Goal: Browse casually

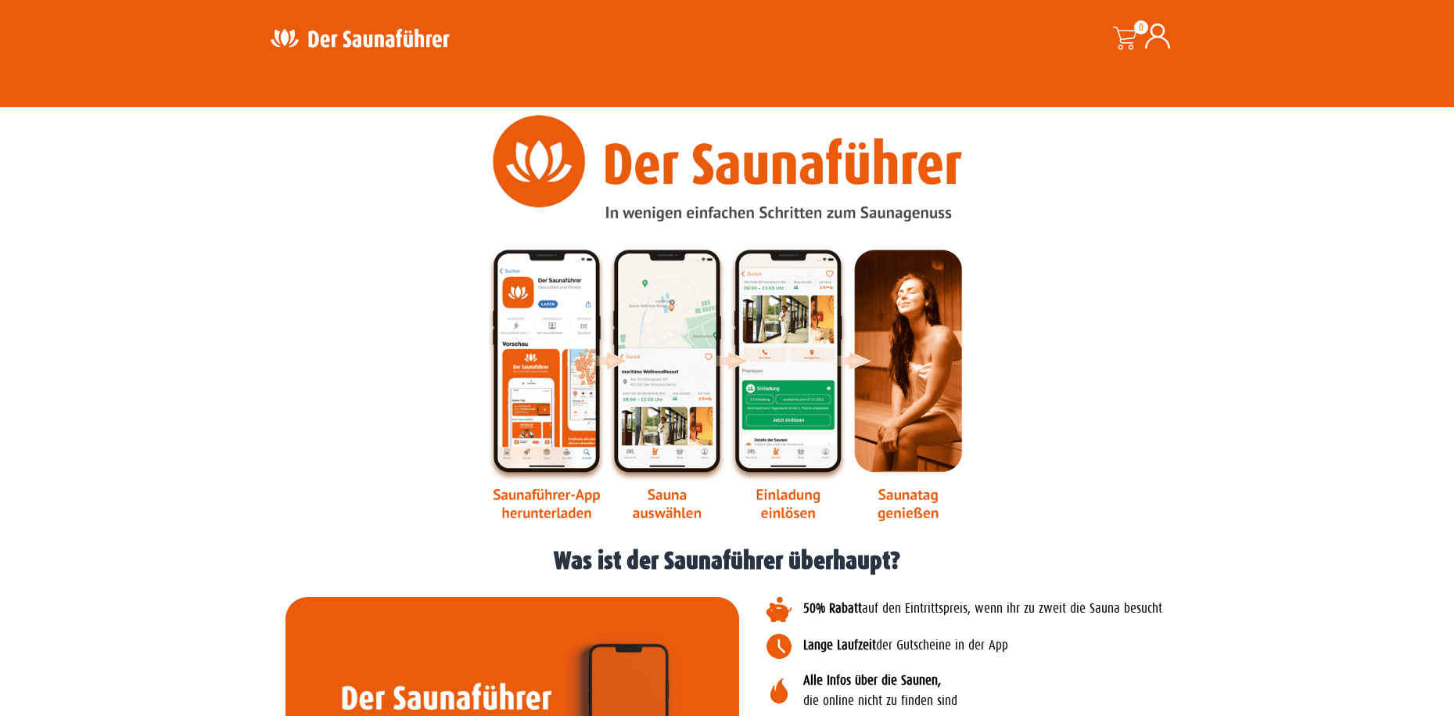
scroll to position [1436, 0]
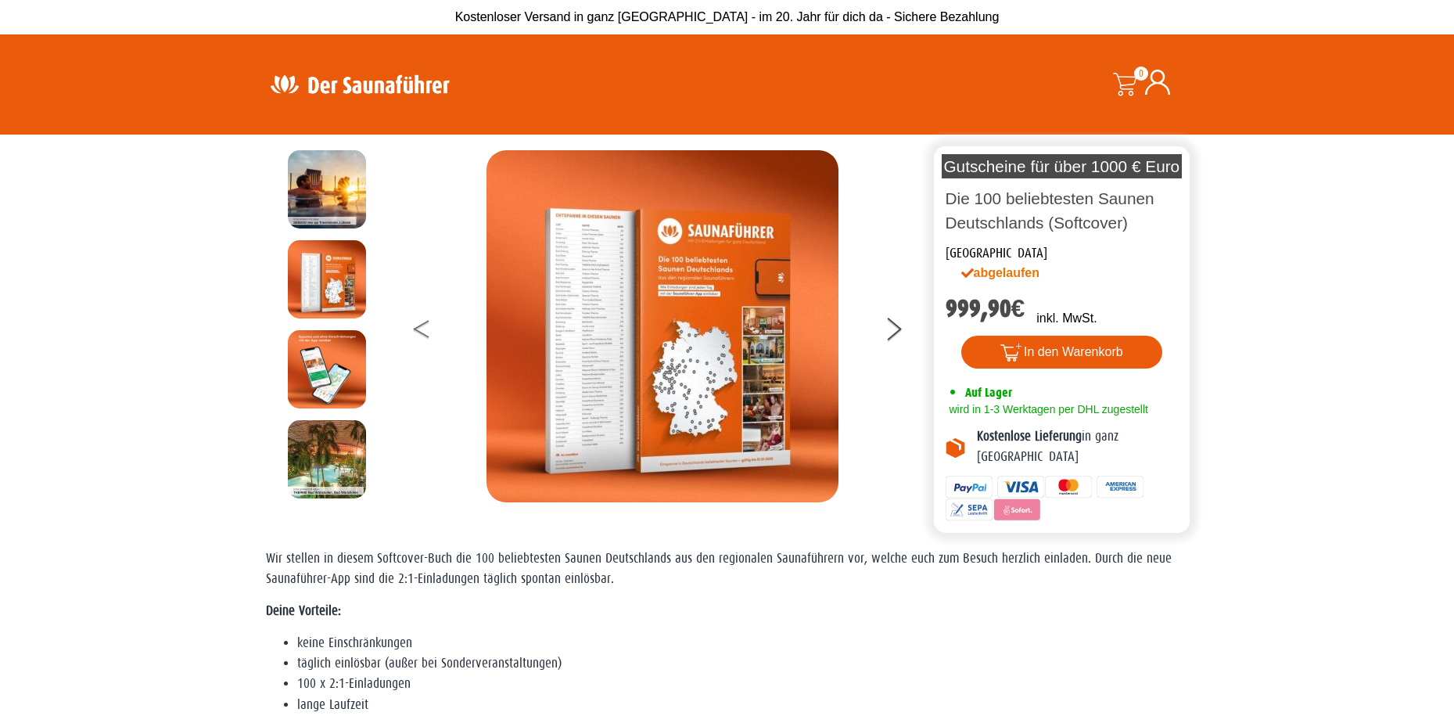
click at [416, 327] on button at bounding box center [433, 331] width 39 height 39
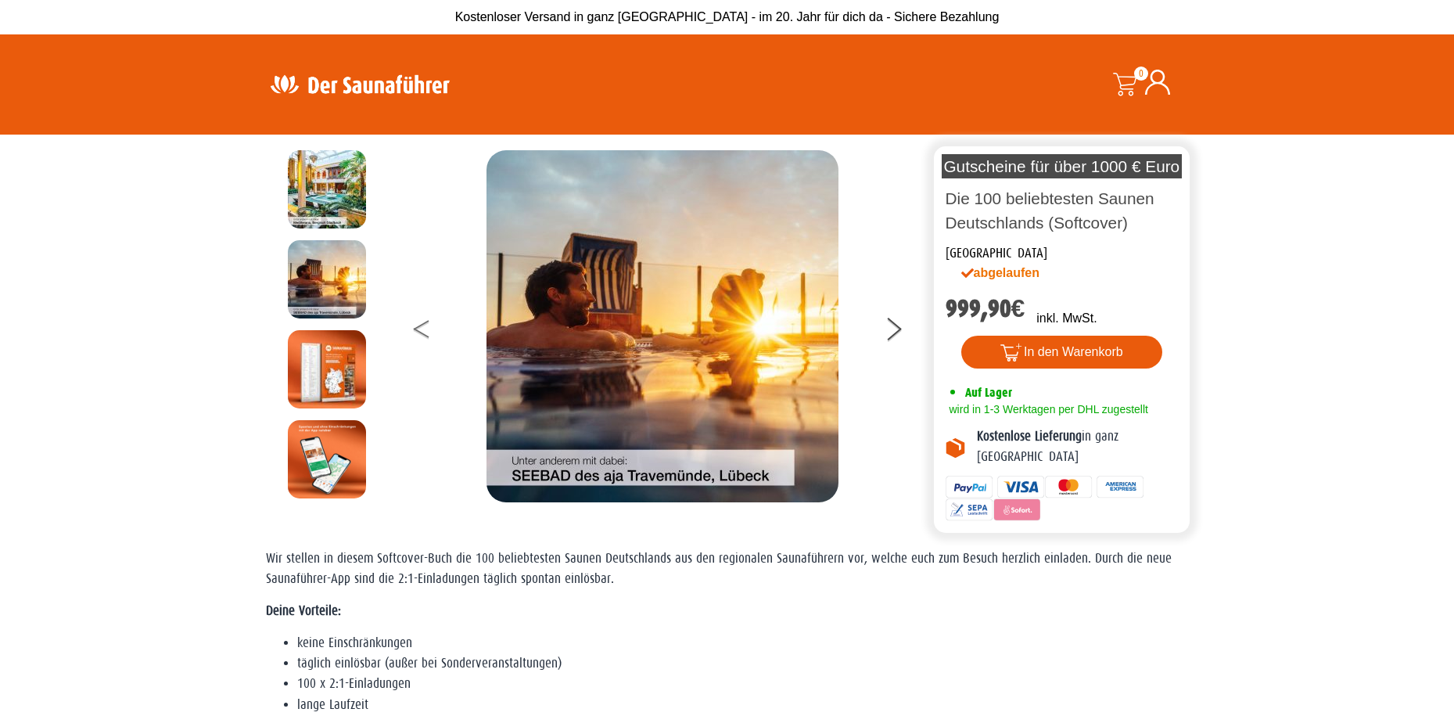
click at [415, 332] on button at bounding box center [433, 331] width 39 height 39
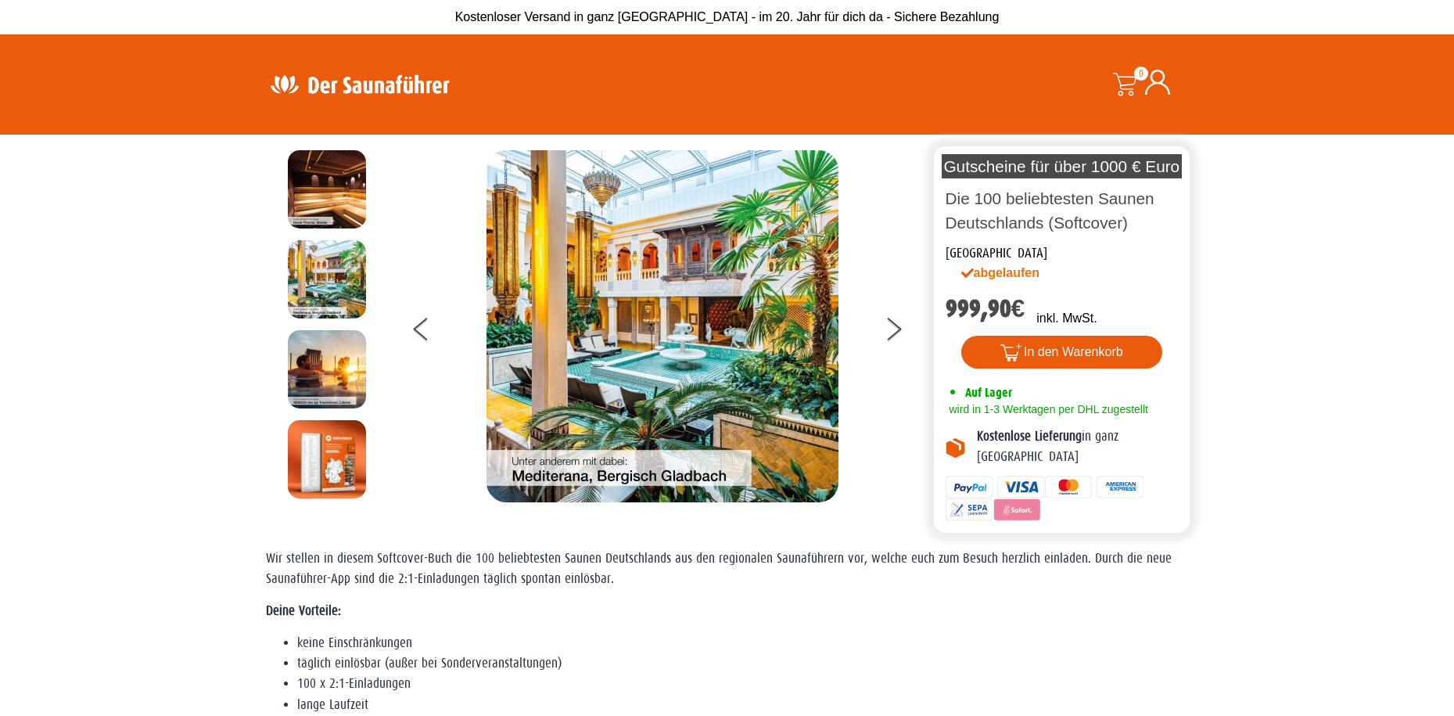
click at [666, 345] on img at bounding box center [662, 326] width 352 height 352
click at [898, 323] on button at bounding box center [903, 331] width 39 height 39
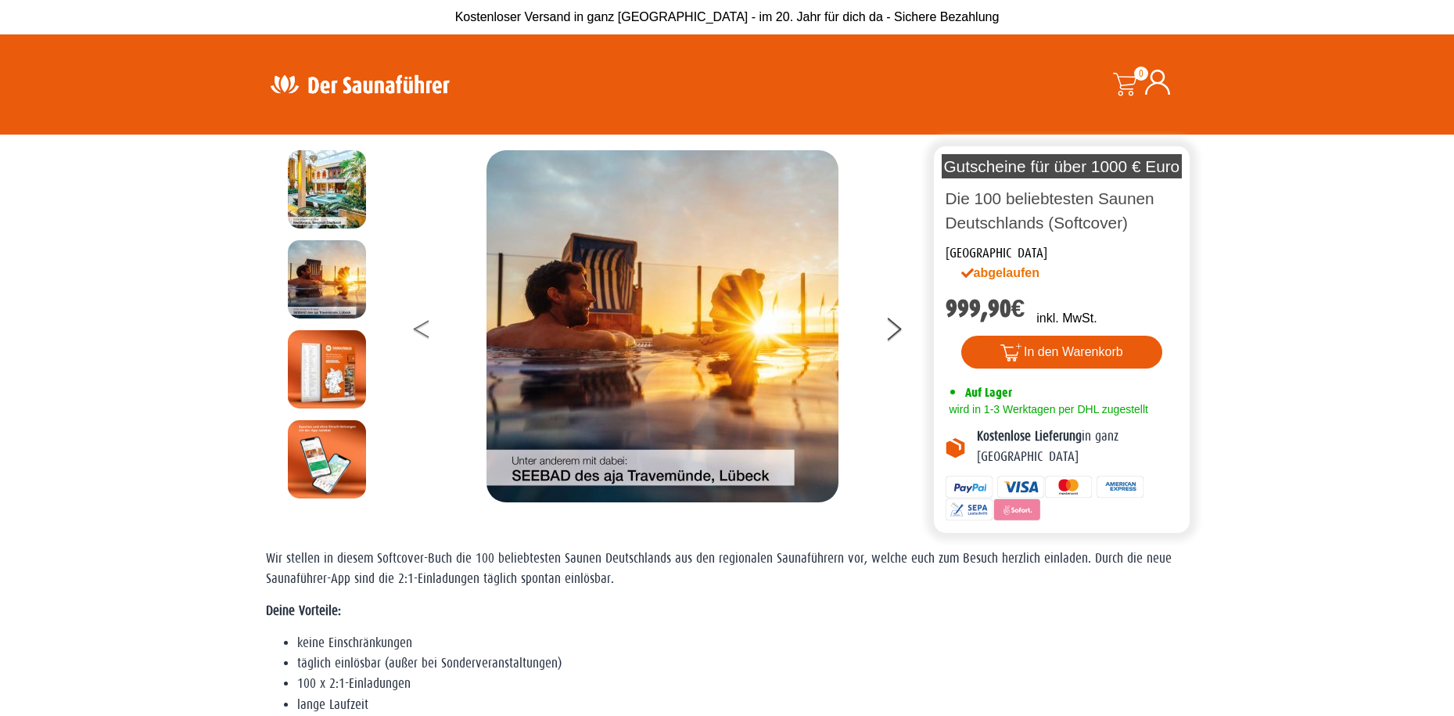
click at [421, 321] on button at bounding box center [433, 331] width 39 height 39
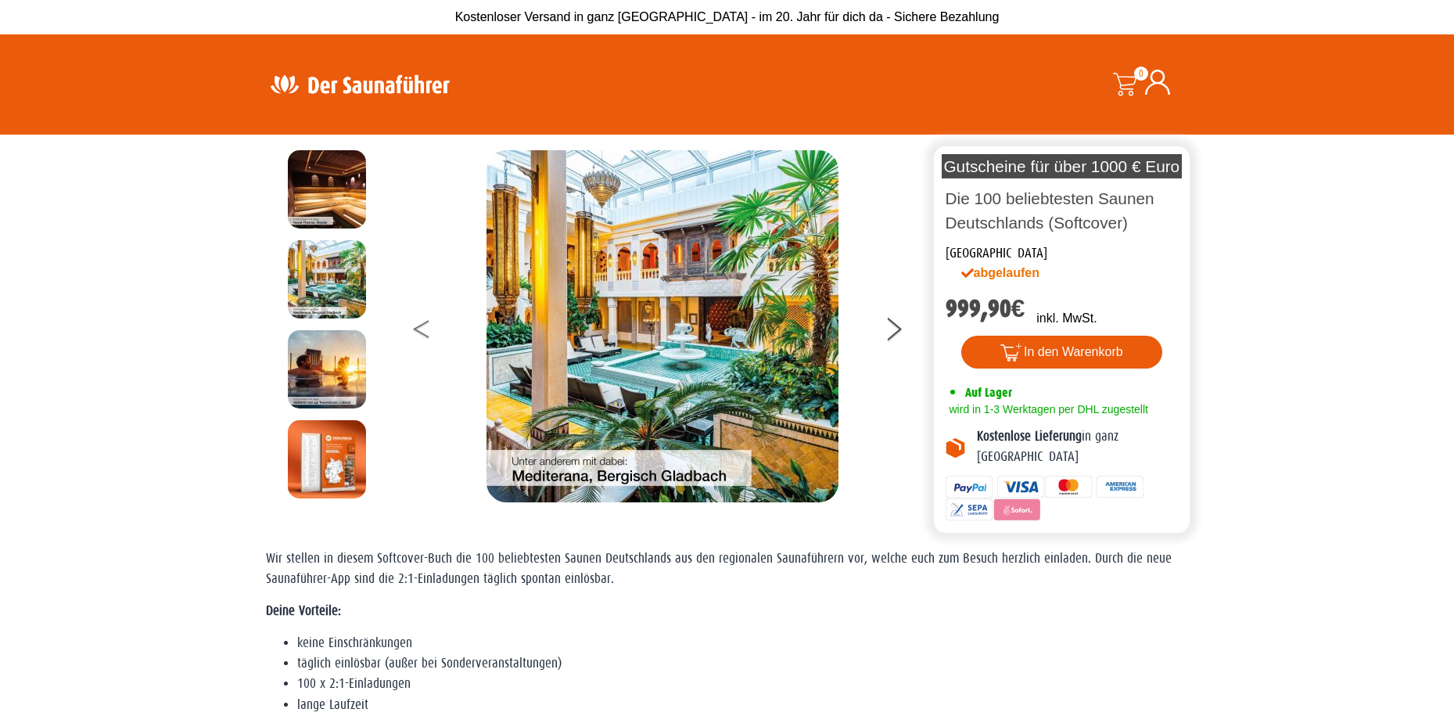
click at [421, 321] on button at bounding box center [433, 331] width 39 height 39
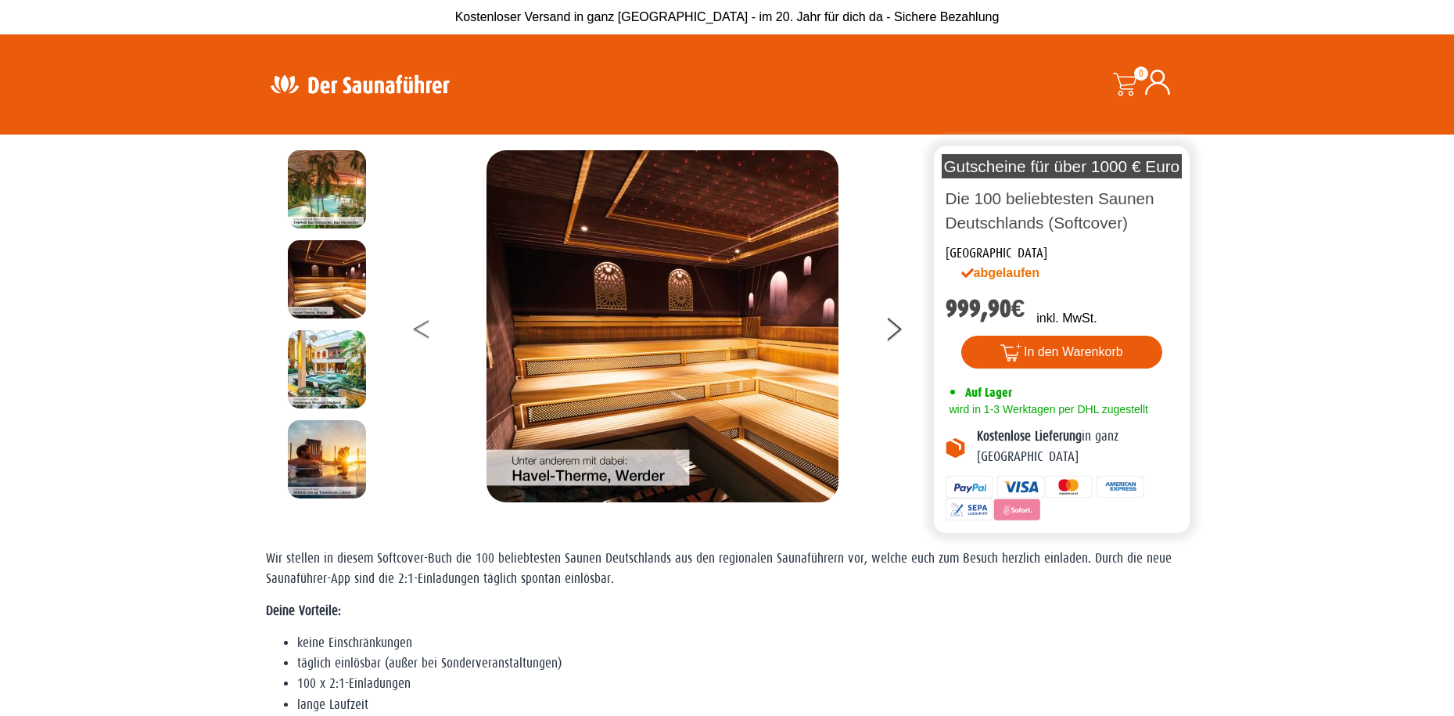
click at [421, 321] on button at bounding box center [433, 331] width 39 height 39
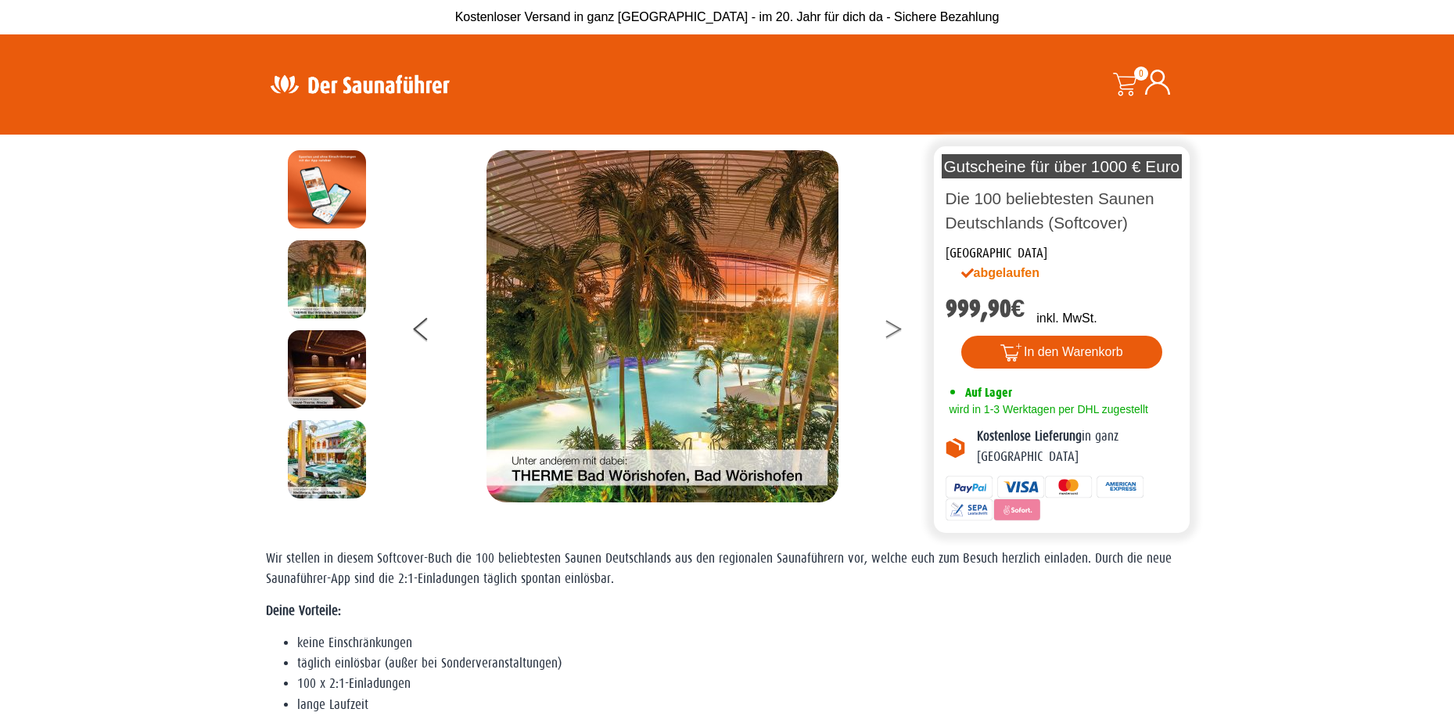
click at [895, 324] on button at bounding box center [903, 331] width 39 height 39
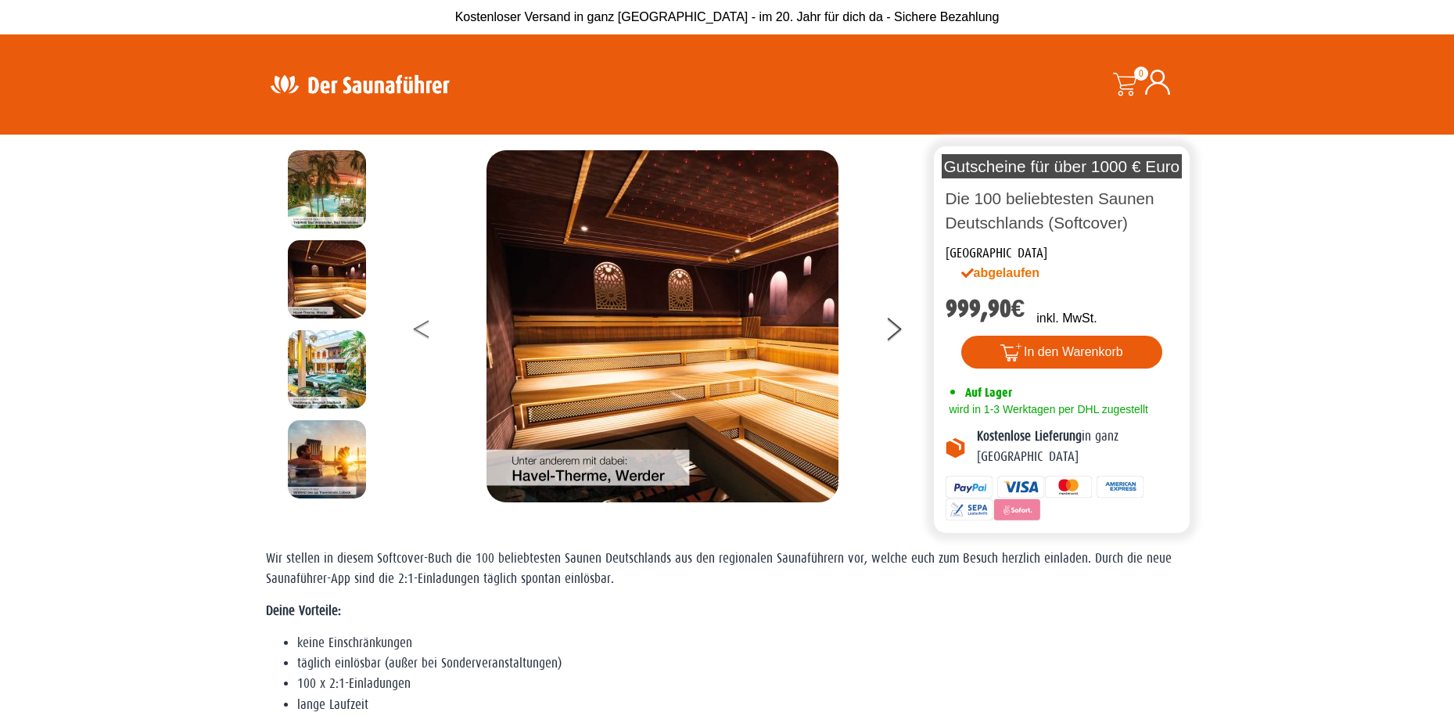
click at [421, 335] on button at bounding box center [433, 331] width 39 height 39
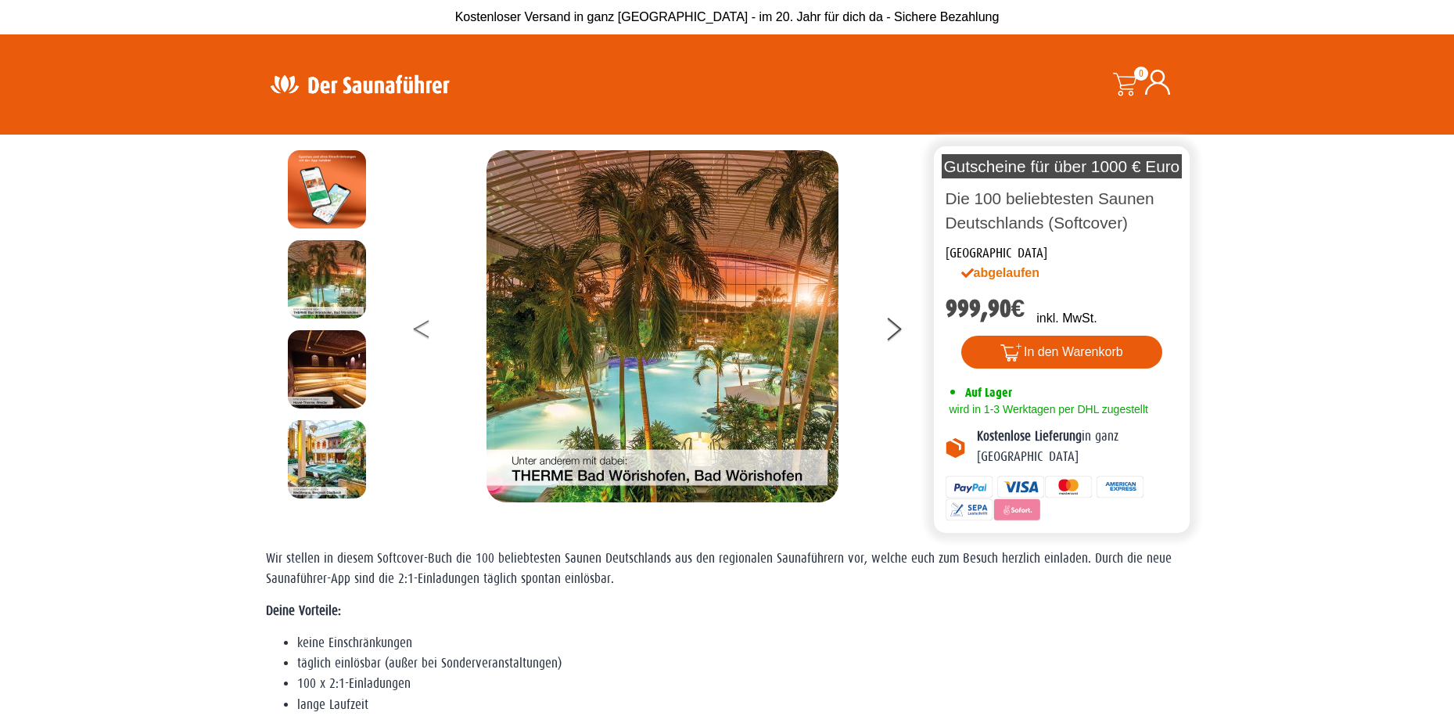
click at [421, 335] on button at bounding box center [433, 331] width 39 height 39
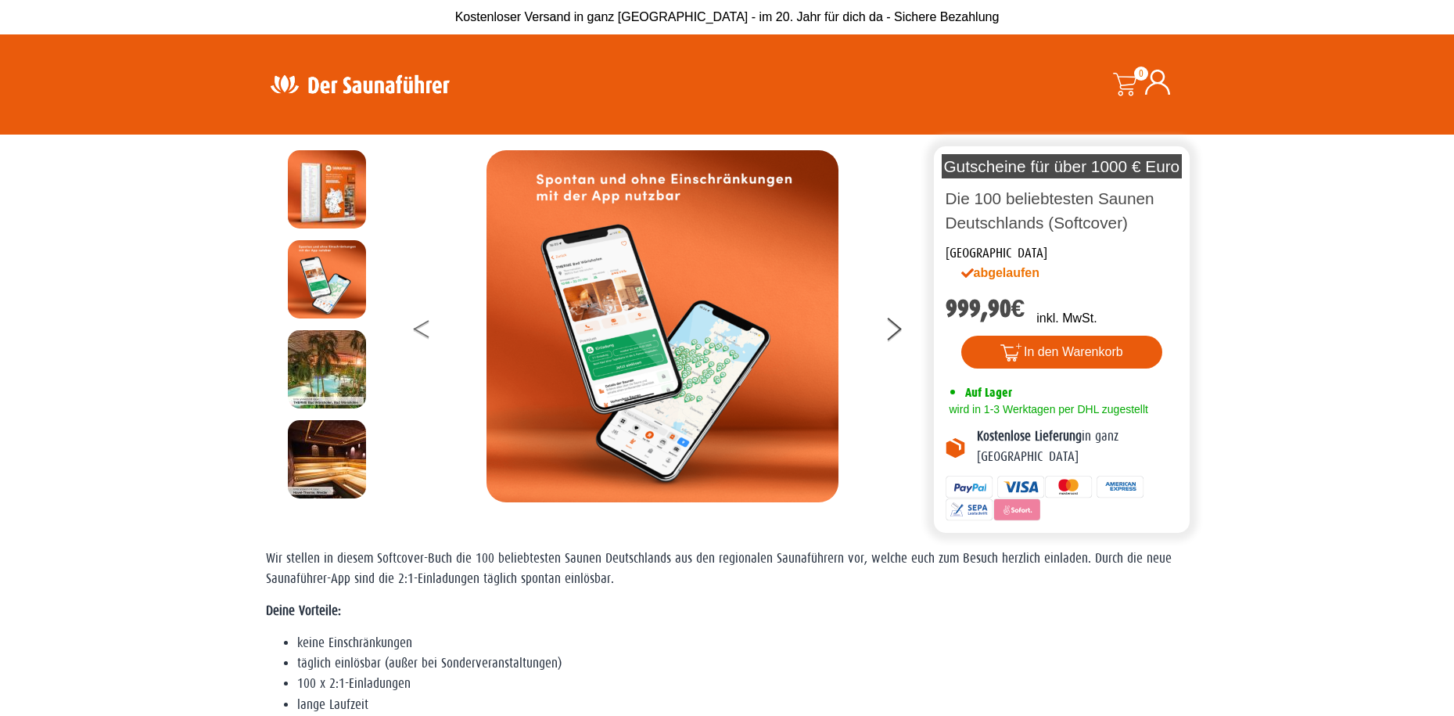
click at [421, 335] on button at bounding box center [433, 331] width 39 height 39
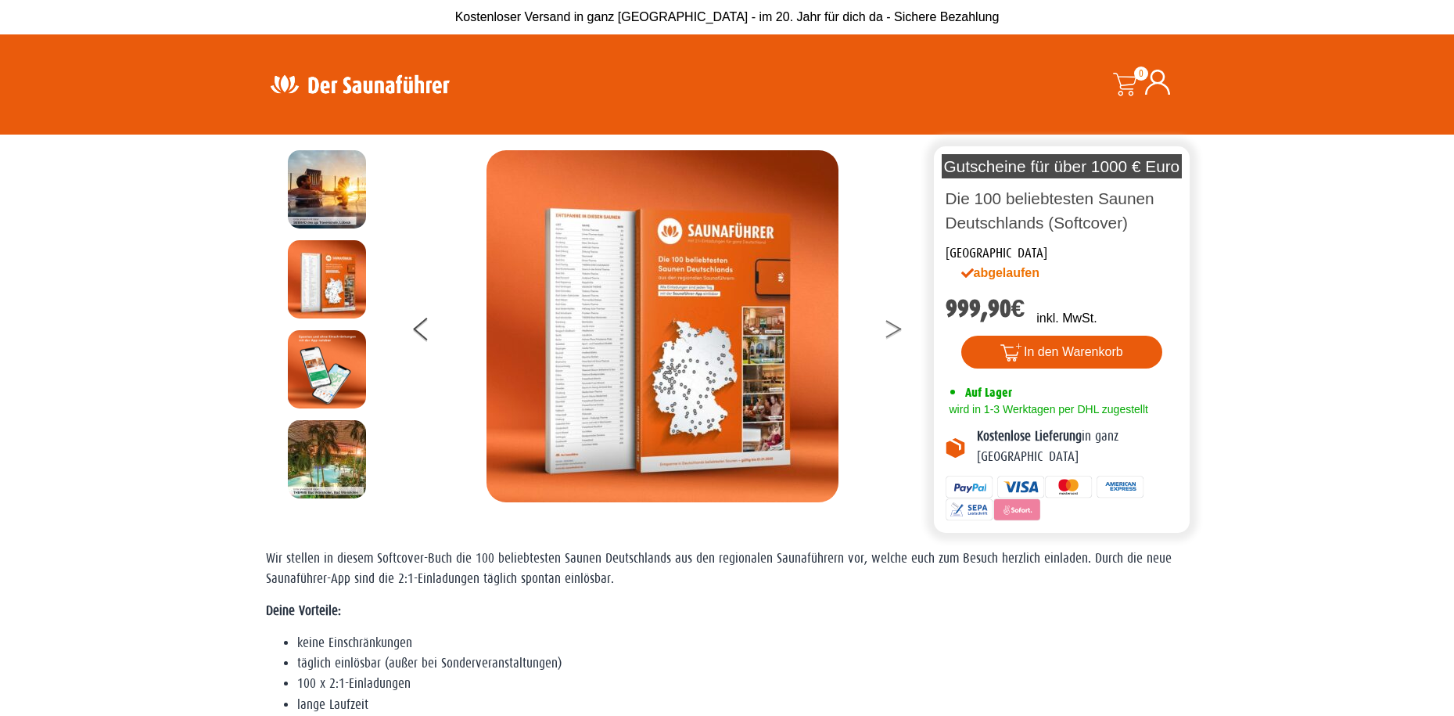
click at [899, 329] on icon at bounding box center [894, 333] width 16 height 10
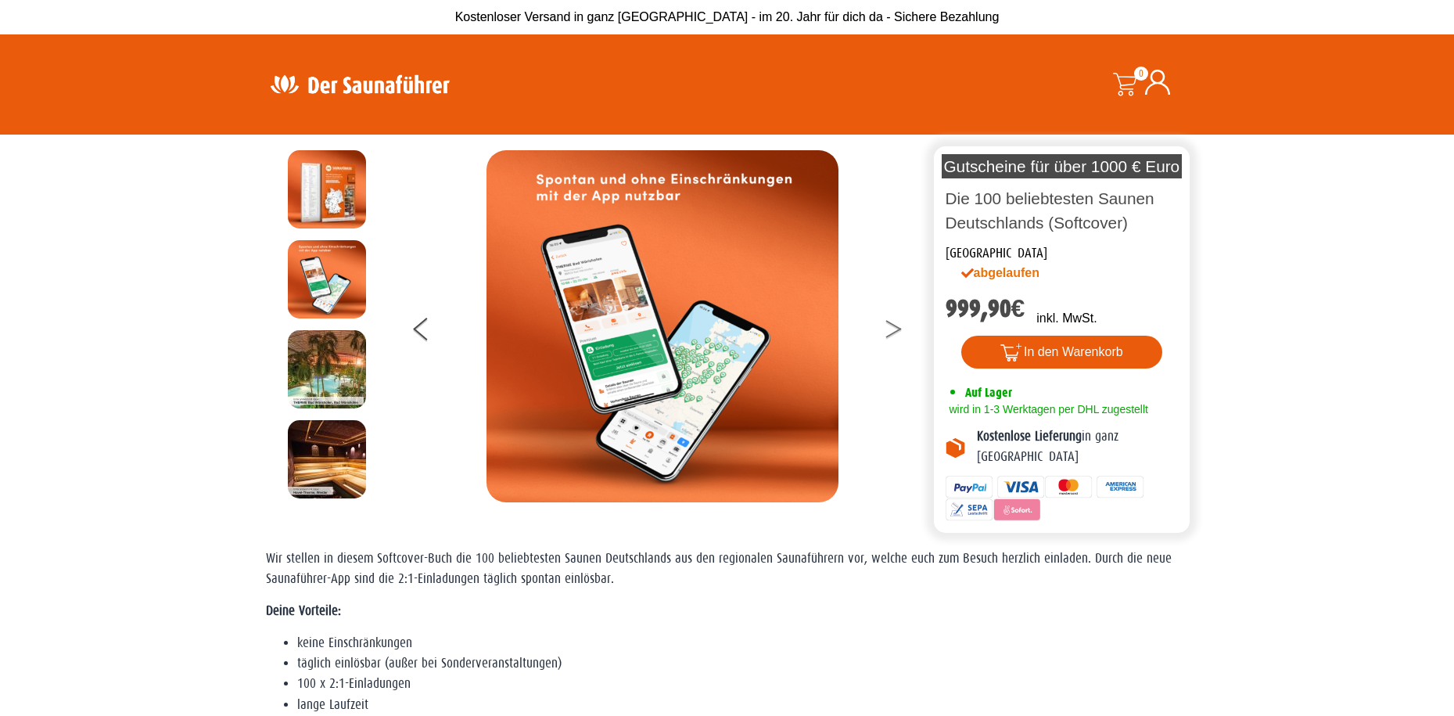
click at [899, 329] on icon at bounding box center [894, 333] width 16 height 10
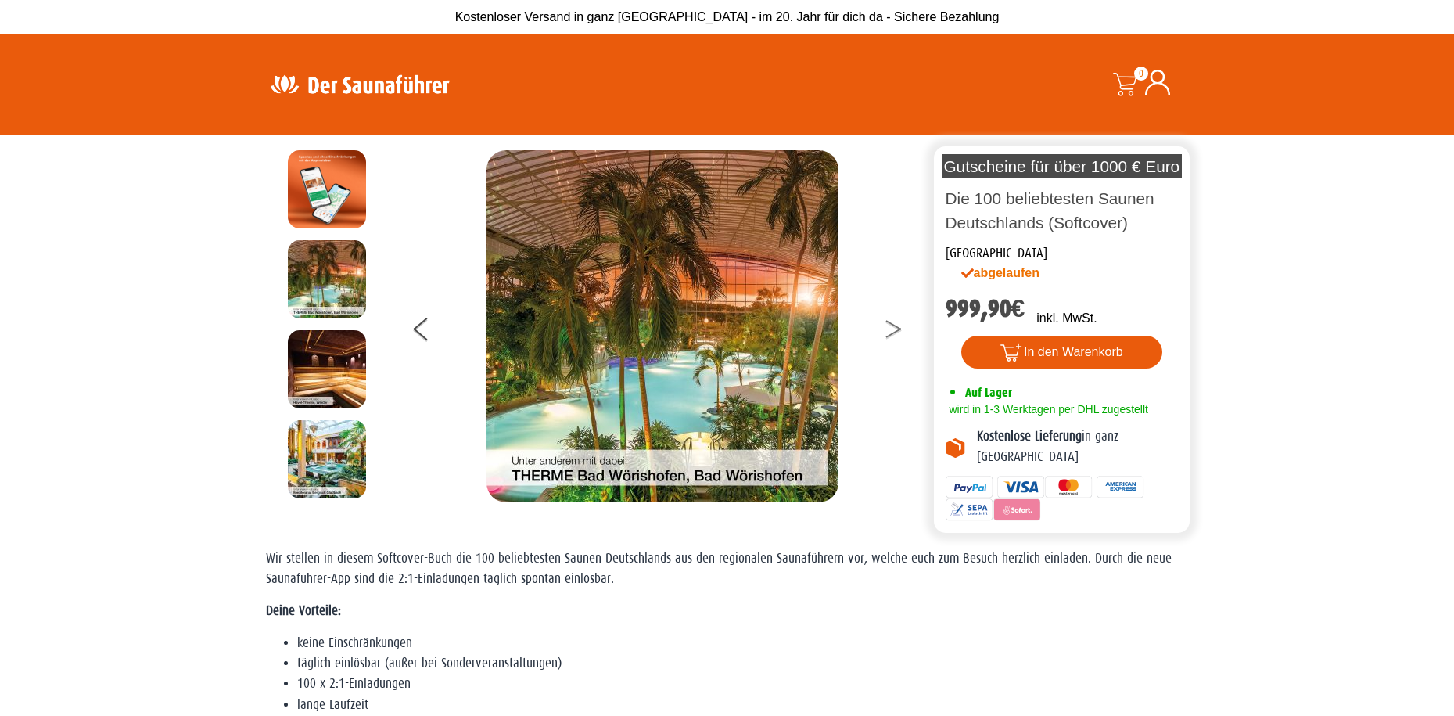
click at [897, 329] on button at bounding box center [903, 331] width 39 height 39
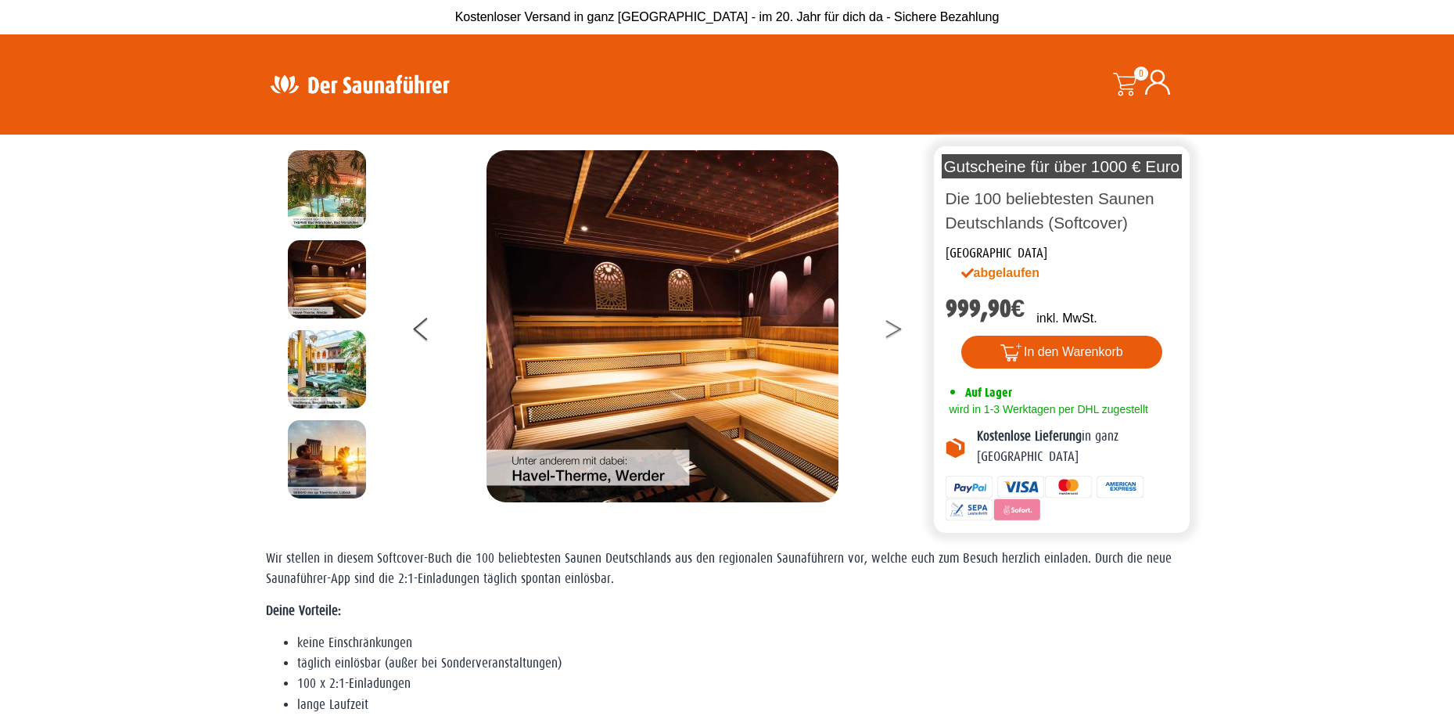
click at [896, 330] on button at bounding box center [903, 331] width 39 height 39
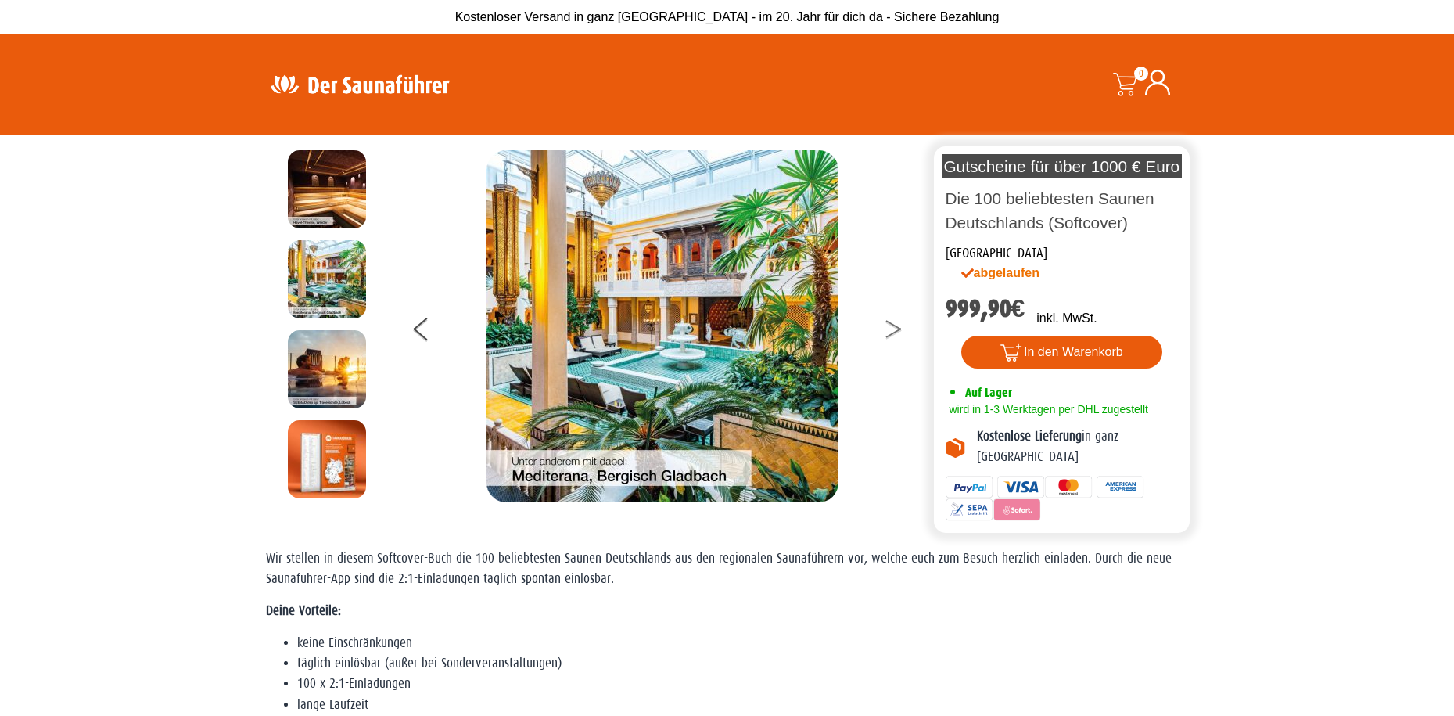
click at [891, 324] on icon at bounding box center [894, 325] width 16 height 10
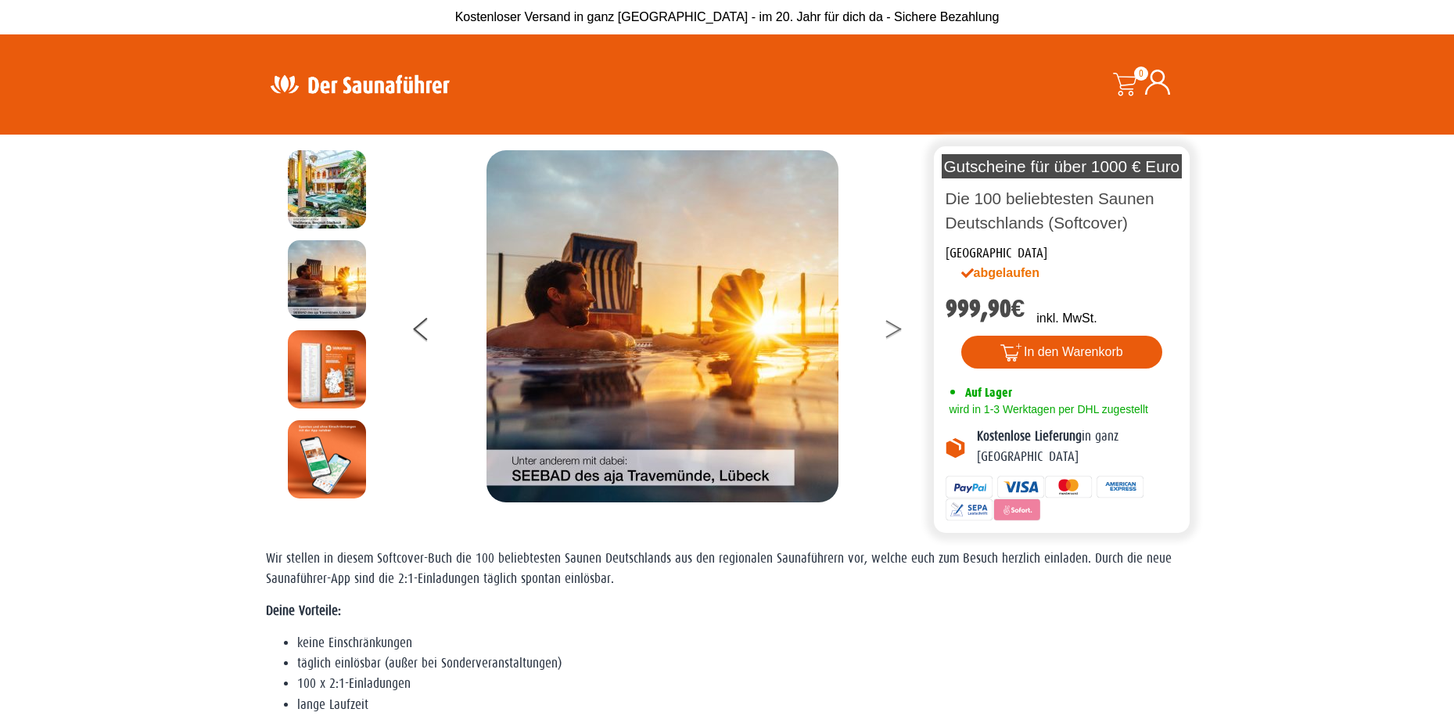
click at [894, 326] on button at bounding box center [903, 331] width 39 height 39
